Goal: Communication & Community: Answer question/provide support

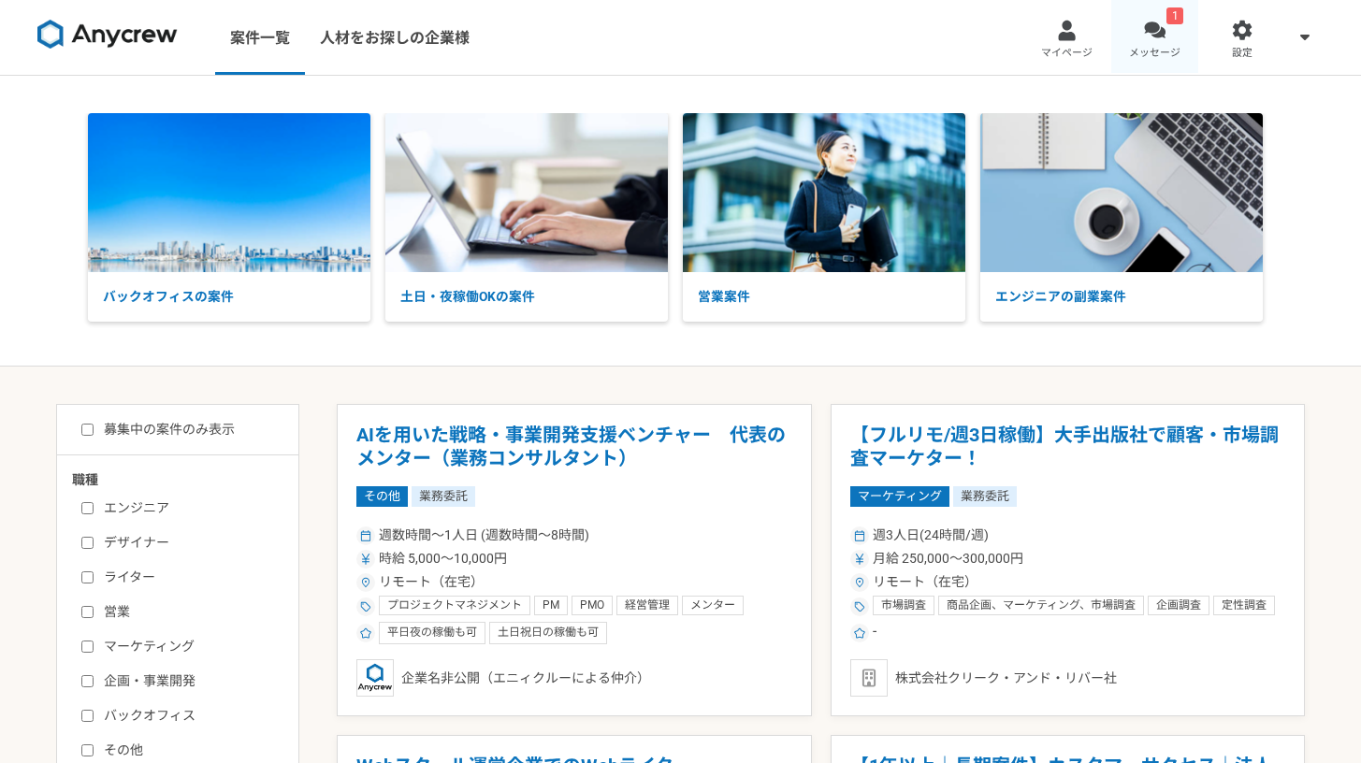
click at [1179, 46] on span "メッセージ" at bounding box center [1154, 53] width 51 height 15
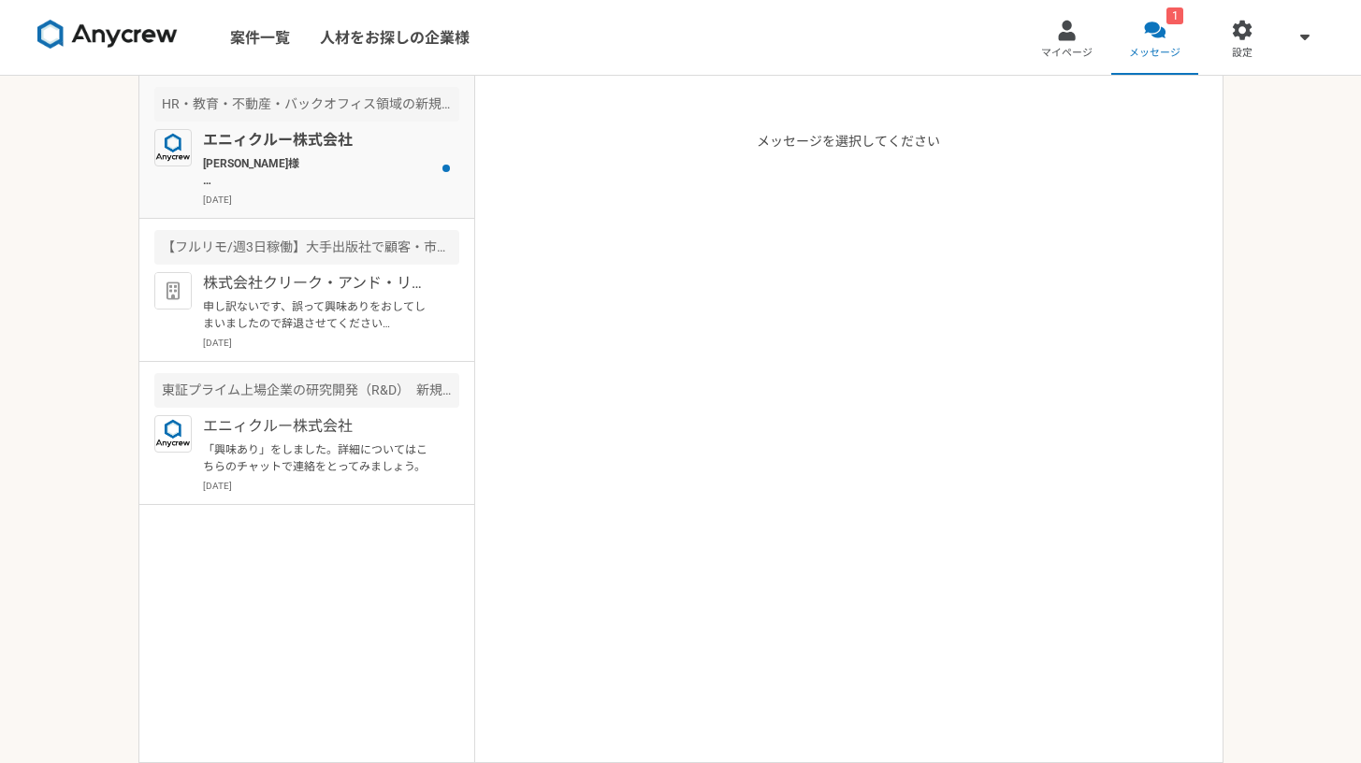
click at [189, 133] on img at bounding box center [172, 147] width 37 height 37
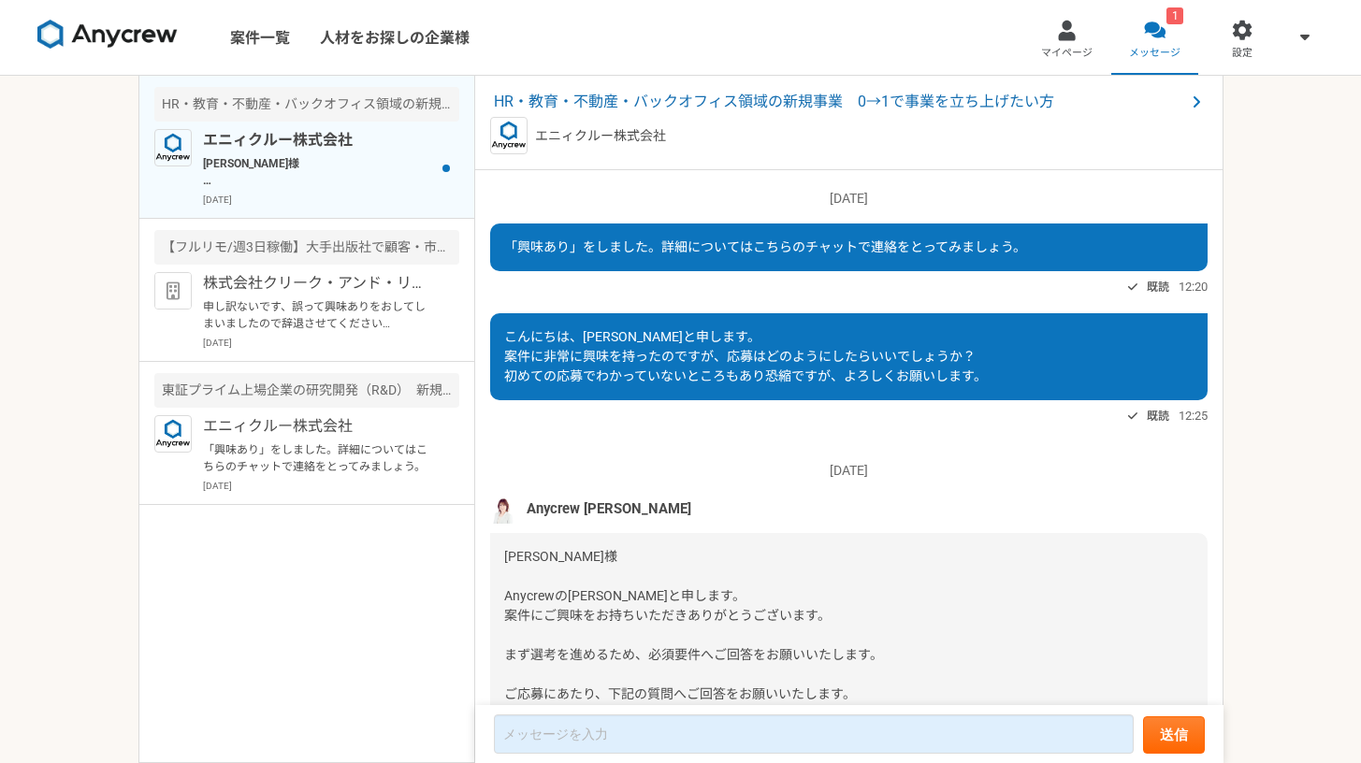
scroll to position [1509, 0]
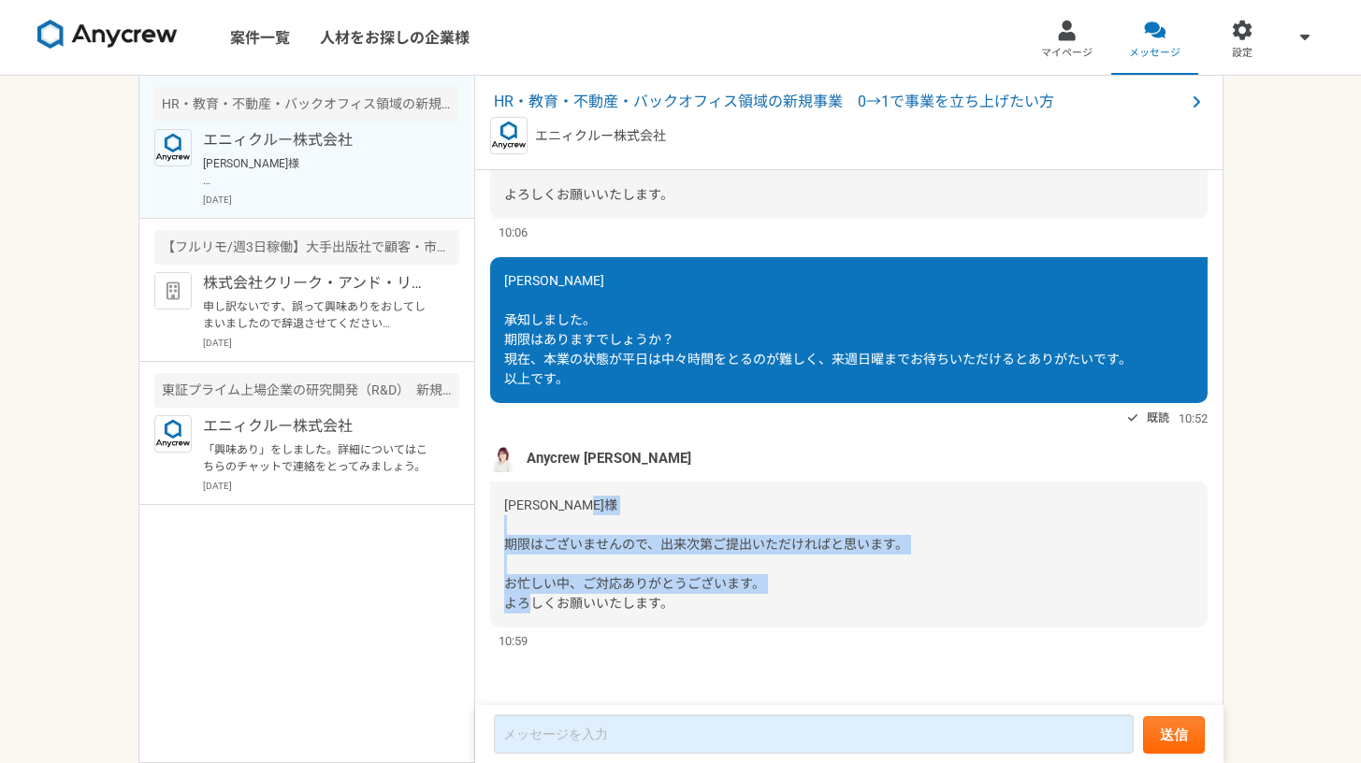
drag, startPoint x: 582, startPoint y: 548, endPoint x: 727, endPoint y: 597, distance: 152.9
click at [727, 597] on div "[PERSON_NAME]様 期限はございませんので、出来次第ご提出いただければと思います。 お忙しい中、ご対応ありがとうございます。 よろしくお願いいたしま…" at bounding box center [848, 555] width 717 height 146
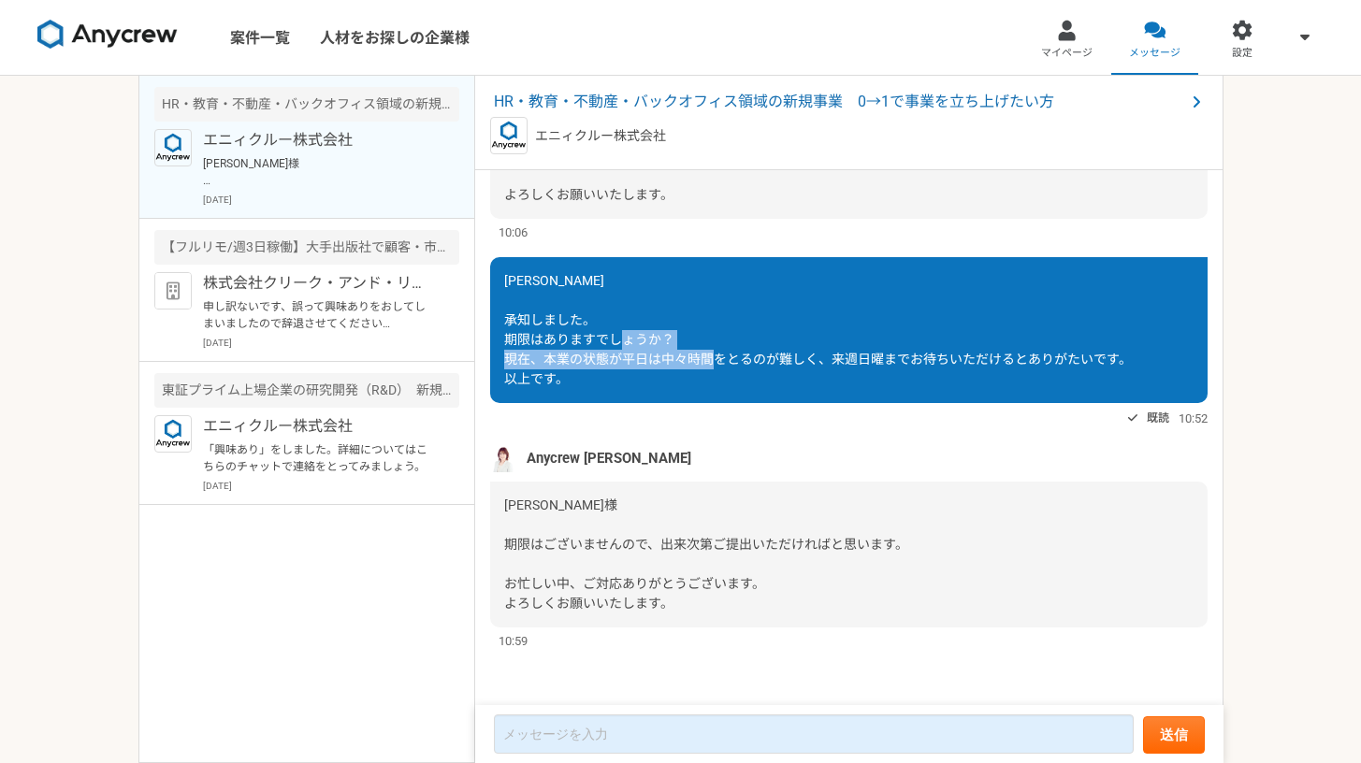
drag, startPoint x: 557, startPoint y: 354, endPoint x: 831, endPoint y: 364, distance: 274.2
click at [831, 364] on span "[PERSON_NAME] 承知しました。 期限はありますでしょうか？ 現在、本業の状態が平日は中々時間をとるのが難しく、来週日曜までお待ちいただけるとありが…" at bounding box center [818, 329] width 628 height 113
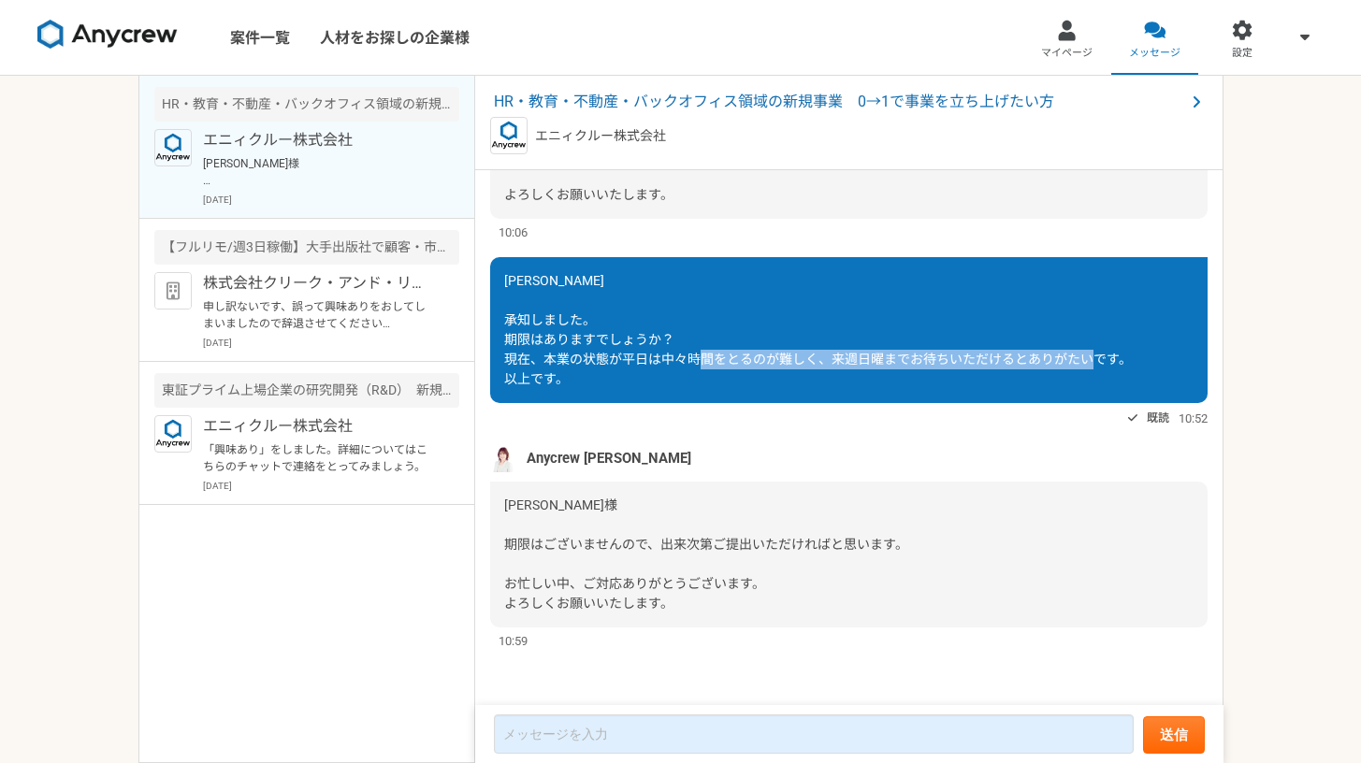
drag, startPoint x: 818, startPoint y: 359, endPoint x: 962, endPoint y: 375, distance: 144.9
click at [962, 375] on div "[PERSON_NAME] 承知しました。 期限はありますでしょうか？ 現在、本業の状態が平日は中々時間をとるのが難しく、来週日曜までお待ちいただけるとありが…" at bounding box center [848, 330] width 717 height 146
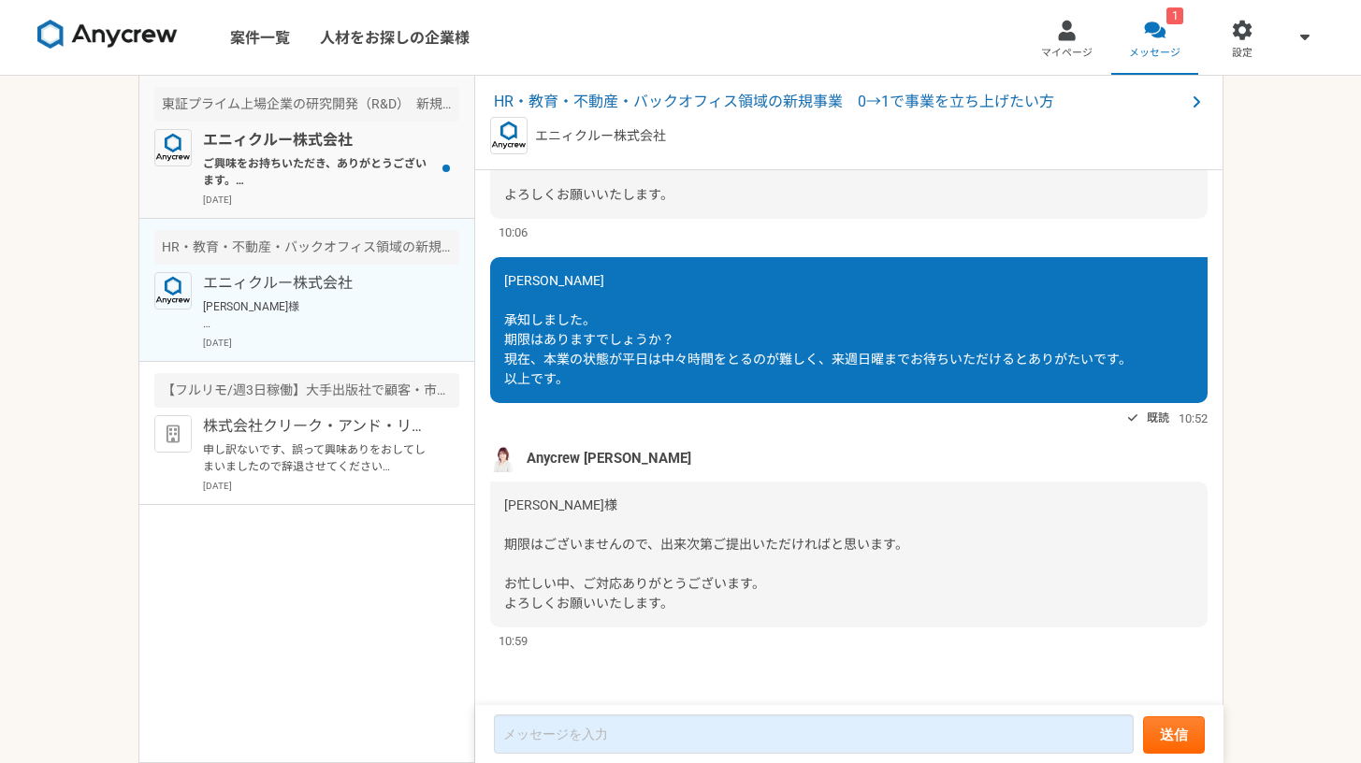
click at [325, 139] on p "エニィクルー株式会社" at bounding box center [318, 140] width 231 height 22
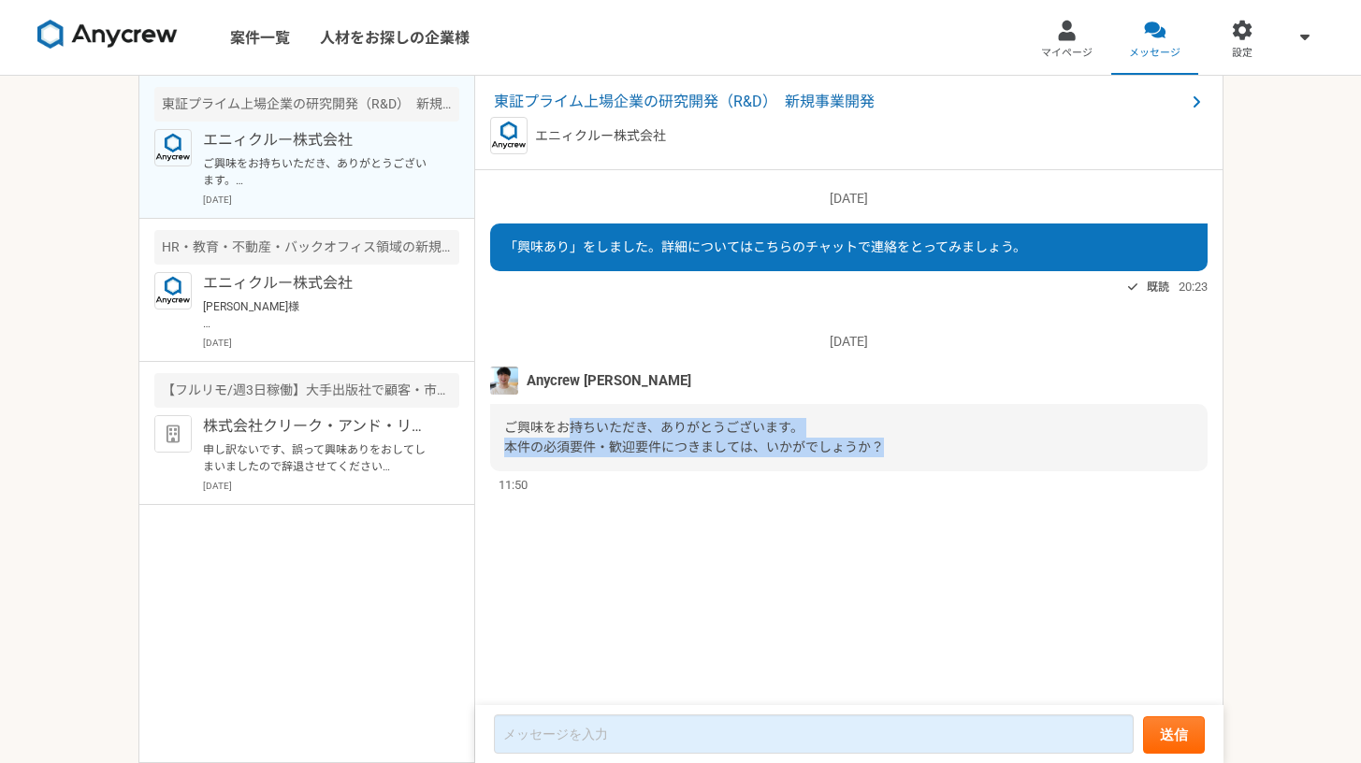
drag, startPoint x: 575, startPoint y: 425, endPoint x: 800, endPoint y: 458, distance: 227.0
click at [800, 458] on div "ご興味をお持ちいただき、ありがとうございます。 本件の必須要件・歓迎要件につきましては、いかがでしょうか？" at bounding box center [848, 437] width 717 height 67
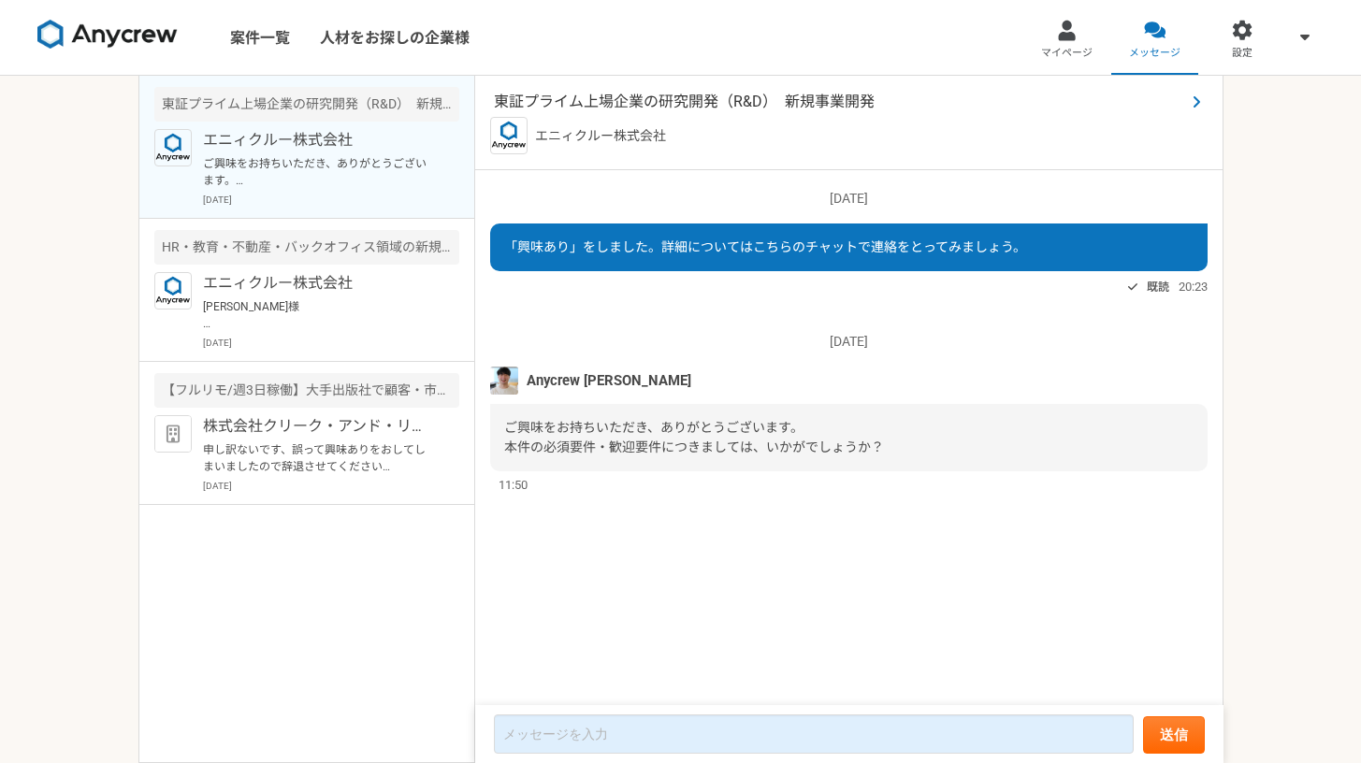
click at [571, 94] on span "東証プライム上場企業の研究開発（R&D）　新規事業開発" at bounding box center [839, 102] width 691 height 22
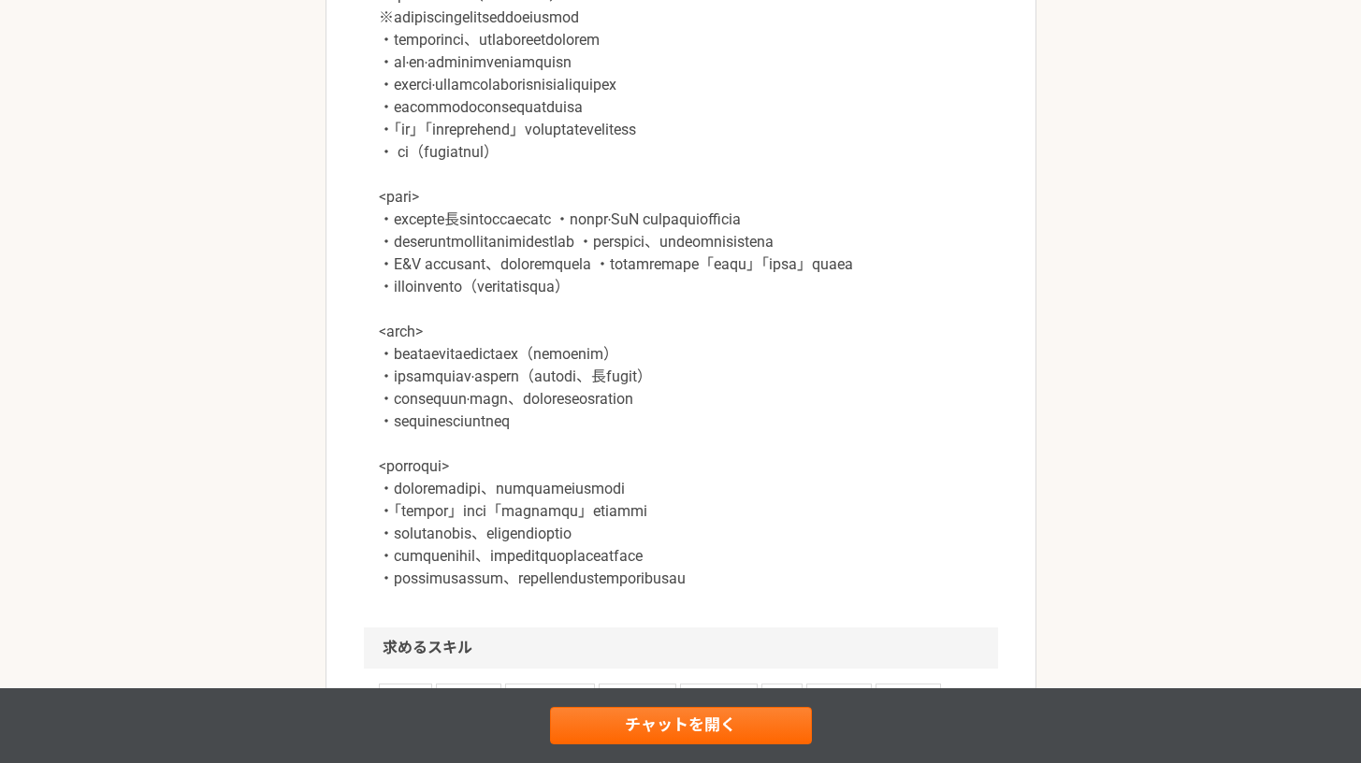
scroll to position [1748, 0]
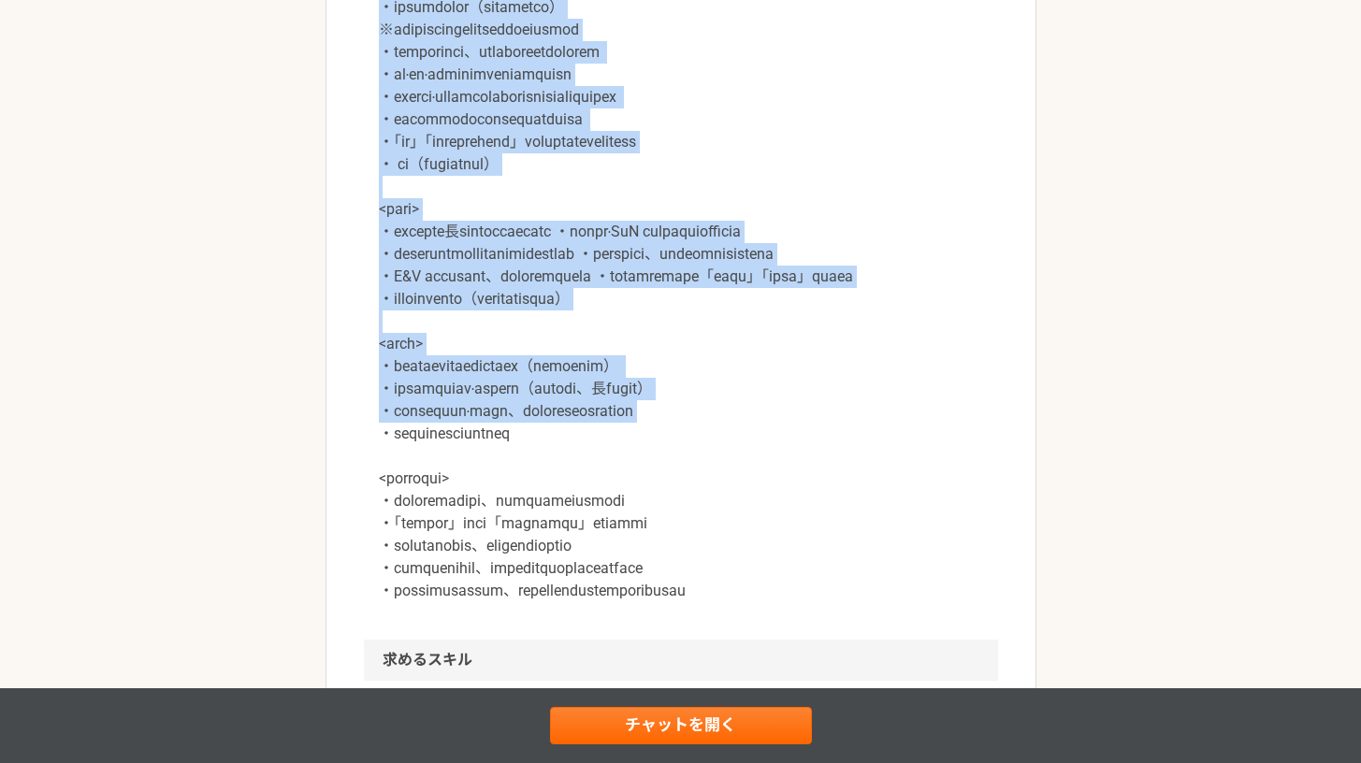
drag, startPoint x: 382, startPoint y: 76, endPoint x: 979, endPoint y: 546, distance: 760.6
click at [979, 546] on p at bounding box center [681, 288] width 604 height 629
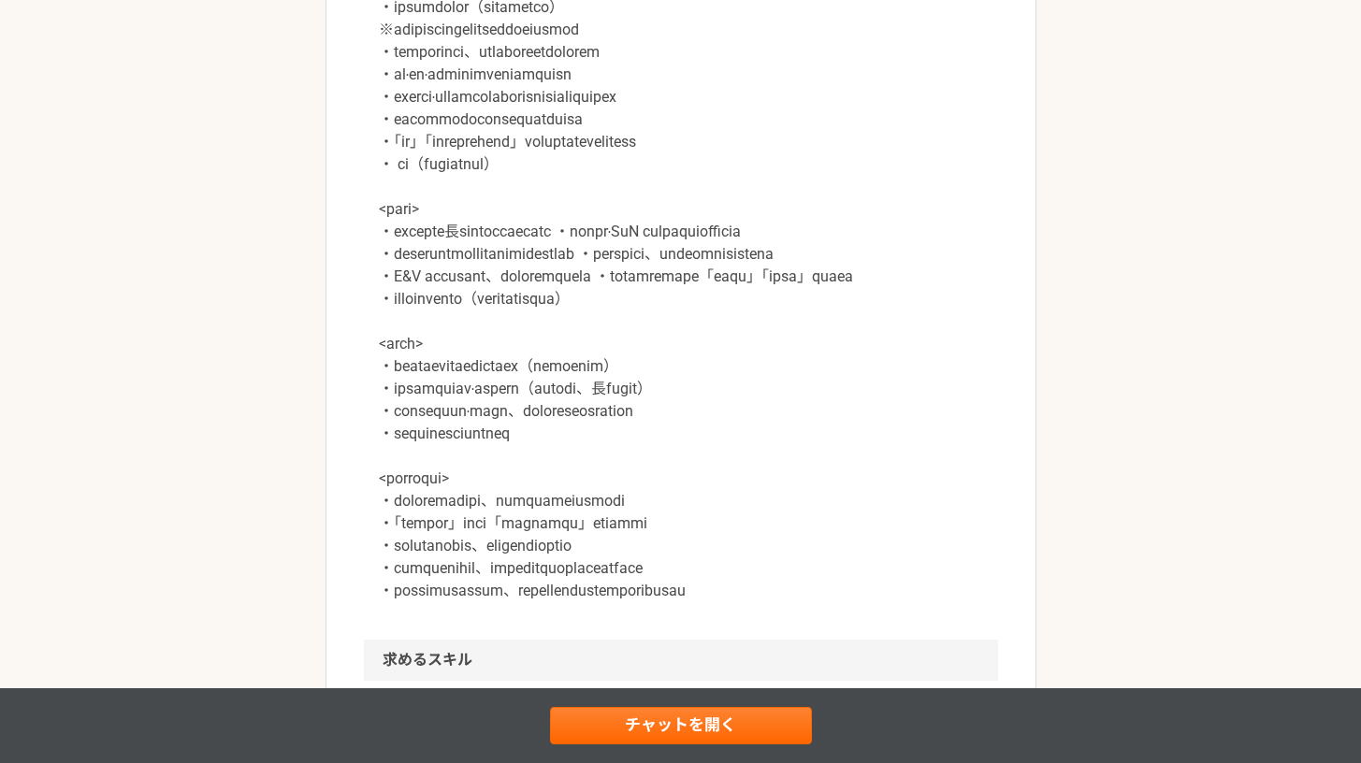
scroll to position [1238, 0]
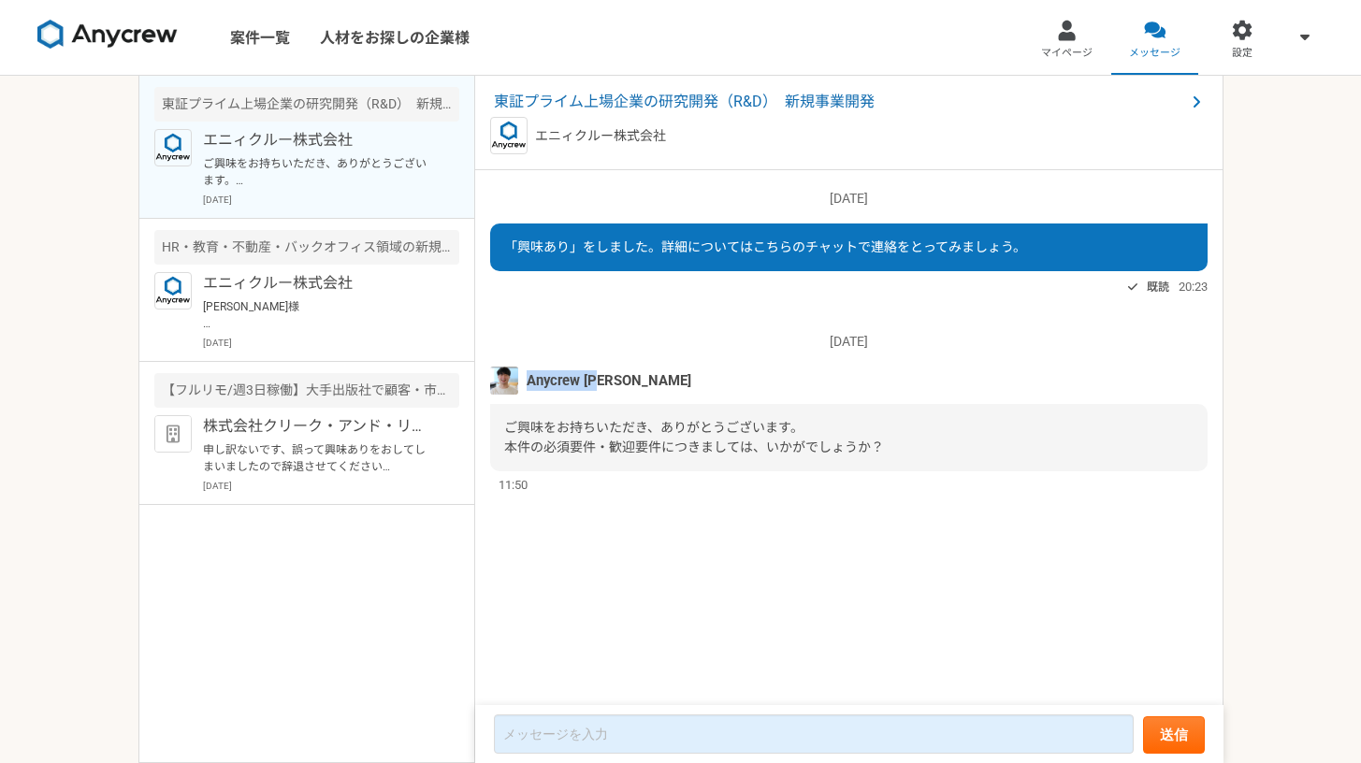
drag, startPoint x: 522, startPoint y: 378, endPoint x: 629, endPoint y: 383, distance: 106.7
click at [629, 383] on div "Anycrew [PERSON_NAME]" at bounding box center [848, 381] width 717 height 28
copy span "Anycrew [PERSON_NAME]"
